Goal: Information Seeking & Learning: Learn about a topic

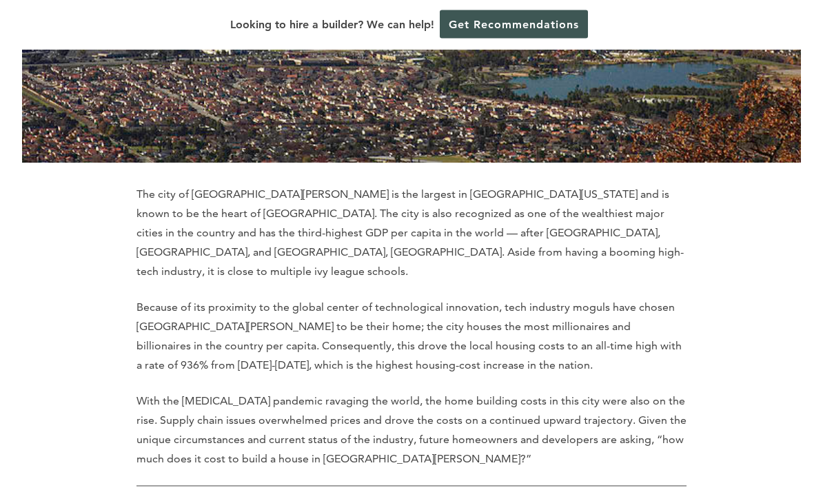
scroll to position [530, 0]
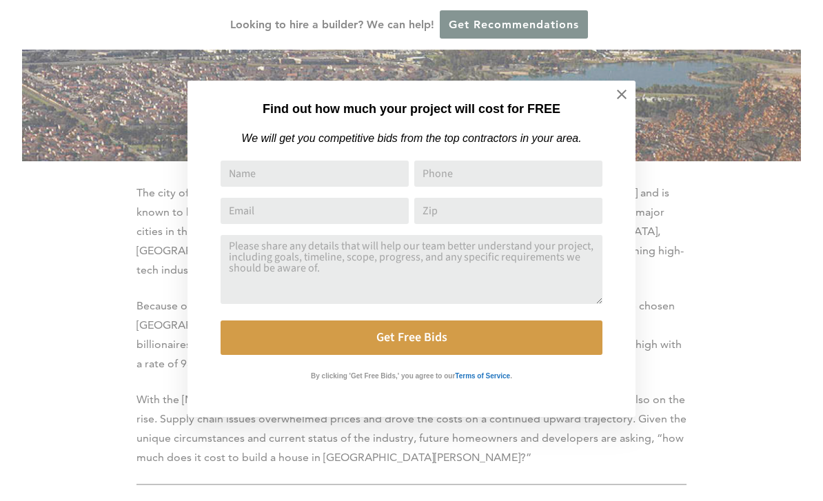
click at [625, 94] on icon at bounding box center [621, 94] width 15 height 15
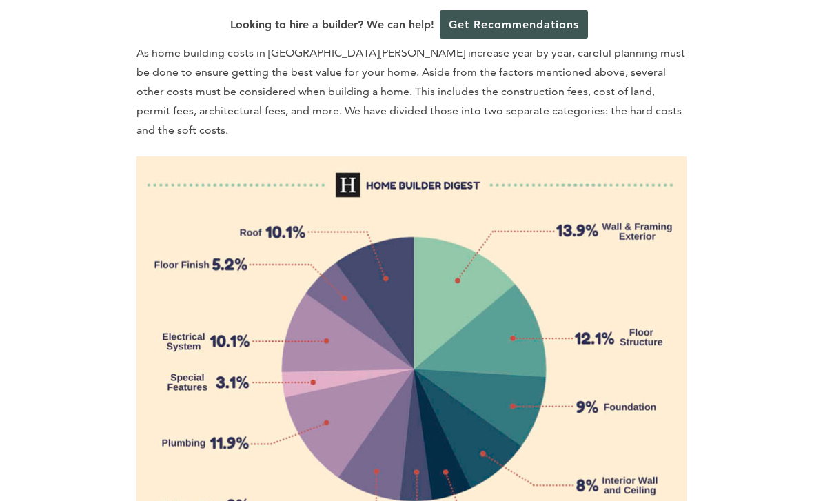
scroll to position [1317, 0]
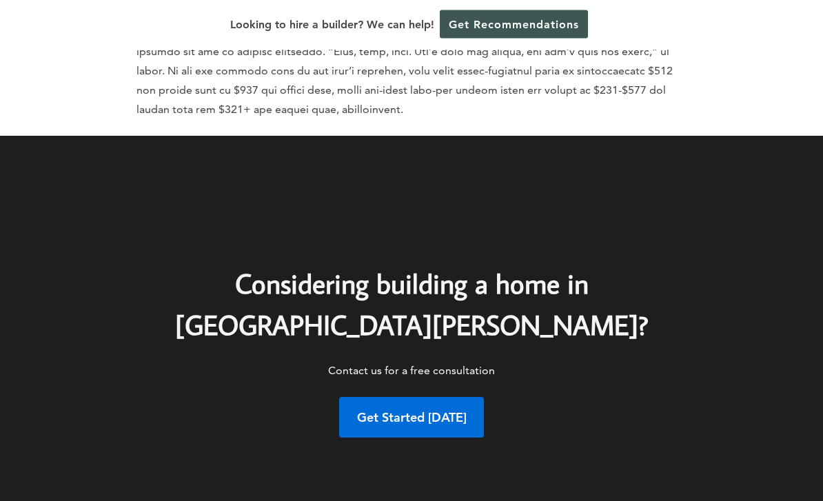
scroll to position [5623, 0]
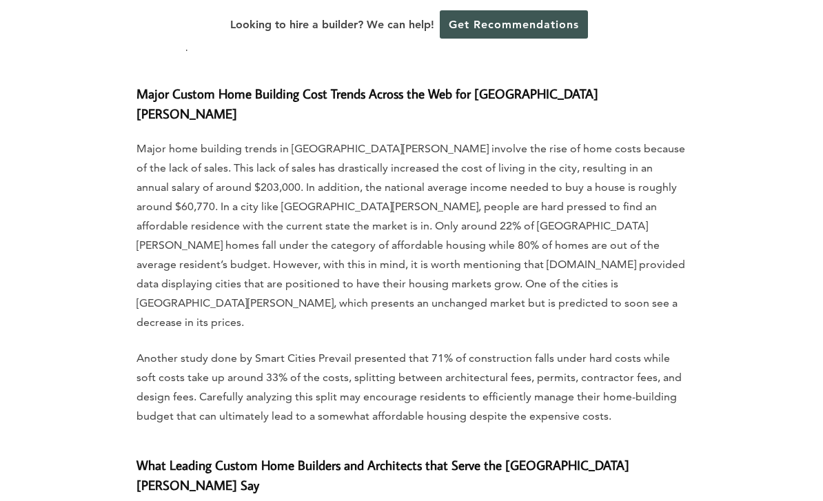
scroll to position [4977, 0]
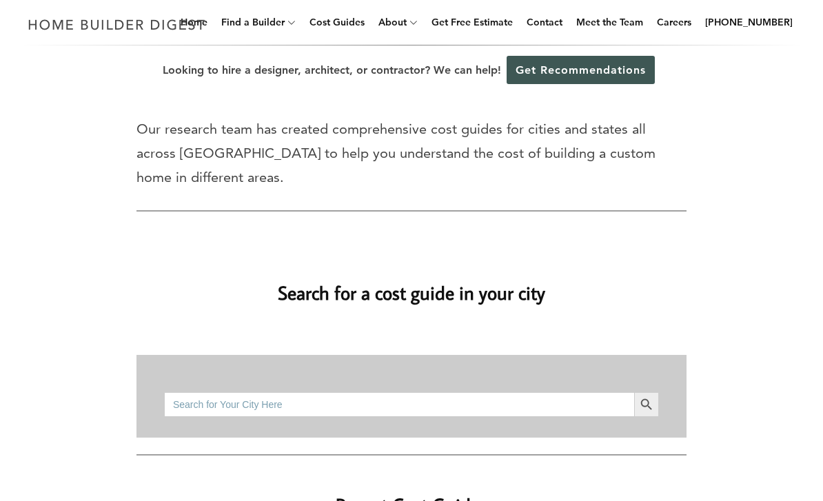
click at [356, 22] on link "Cost Guides" at bounding box center [337, 22] width 66 height 44
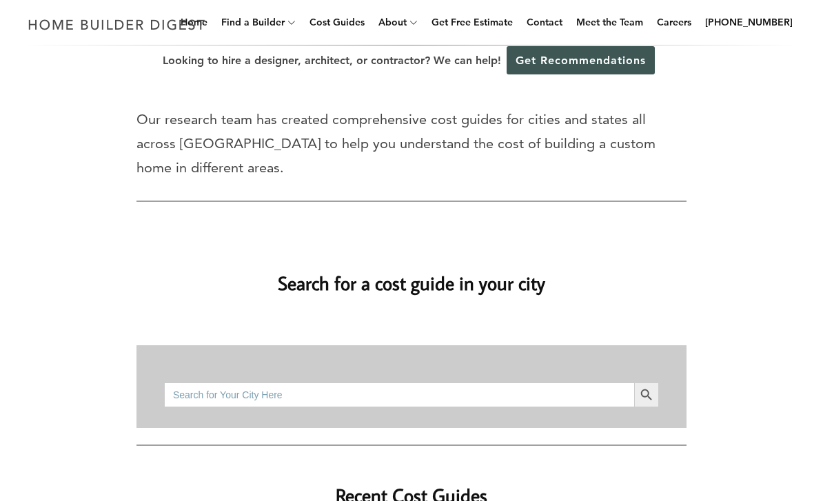
scroll to position [10, 0]
click at [338, 382] on input "Search for:" at bounding box center [399, 394] width 470 height 25
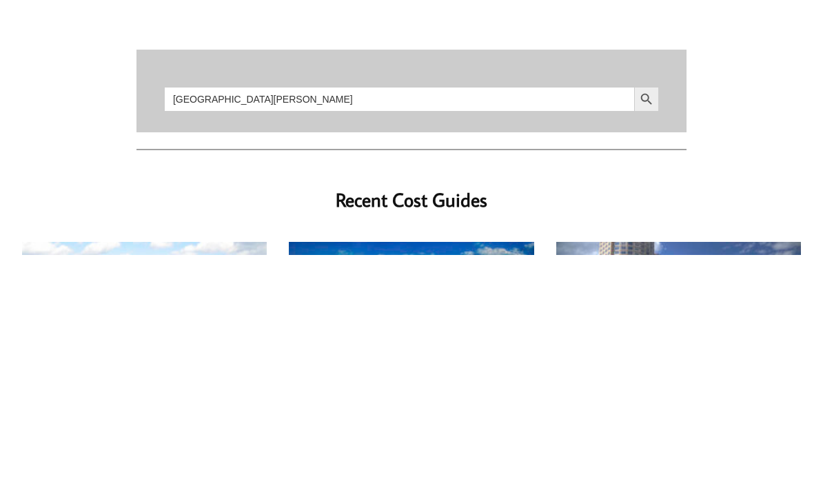
type input "San Jose"
click at [646, 333] on button "Search Button" at bounding box center [646, 345] width 25 height 25
